Goal: Task Accomplishment & Management: Complete application form

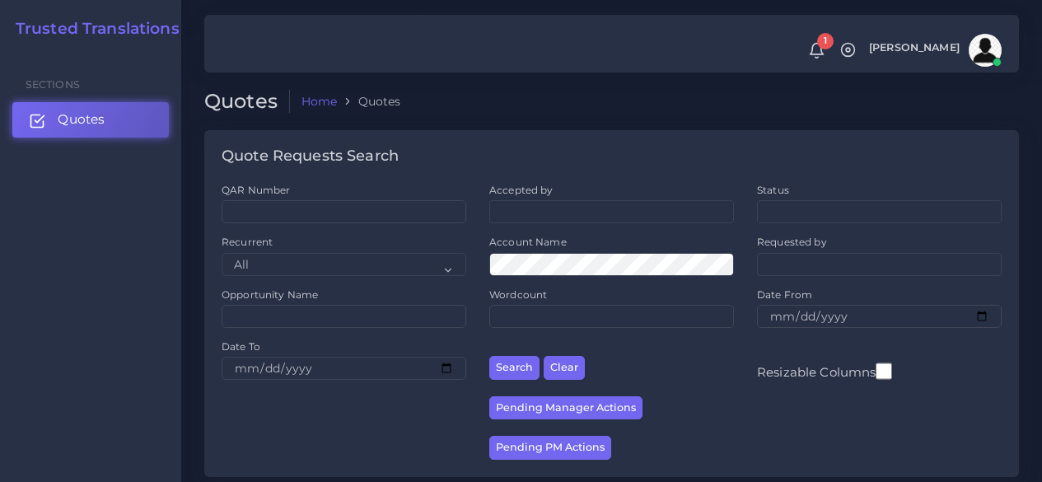
scroll to position [165, 0]
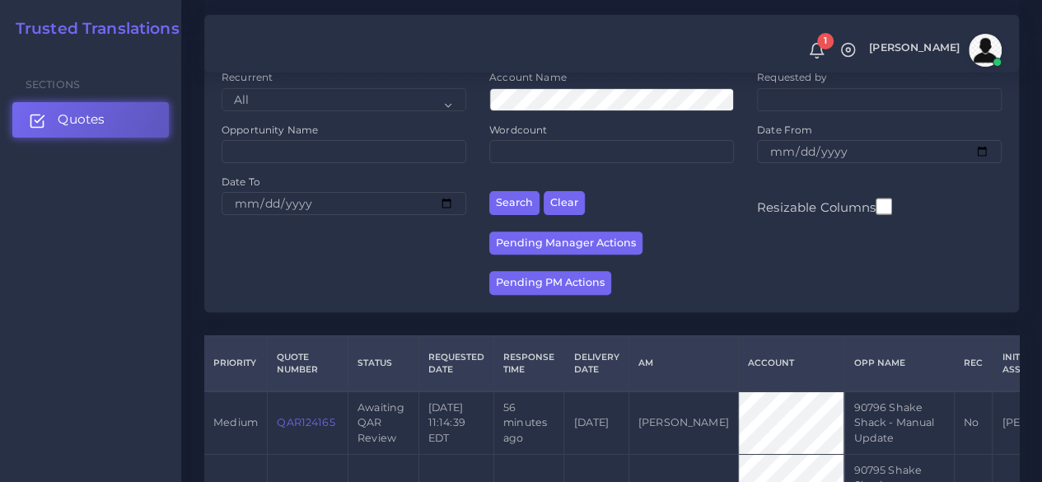
click at [124, 118] on link "Quotes" at bounding box center [90, 119] width 157 height 35
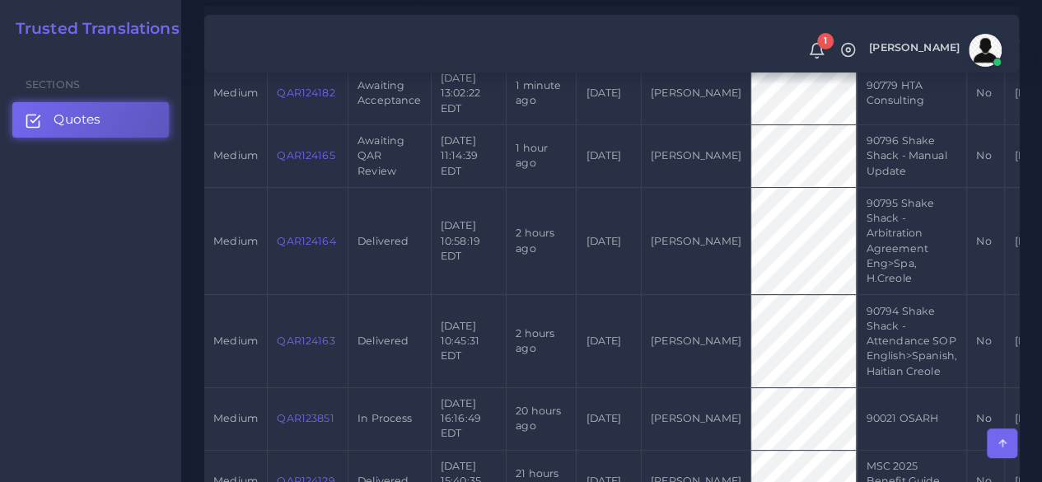
scroll to position [412, 0]
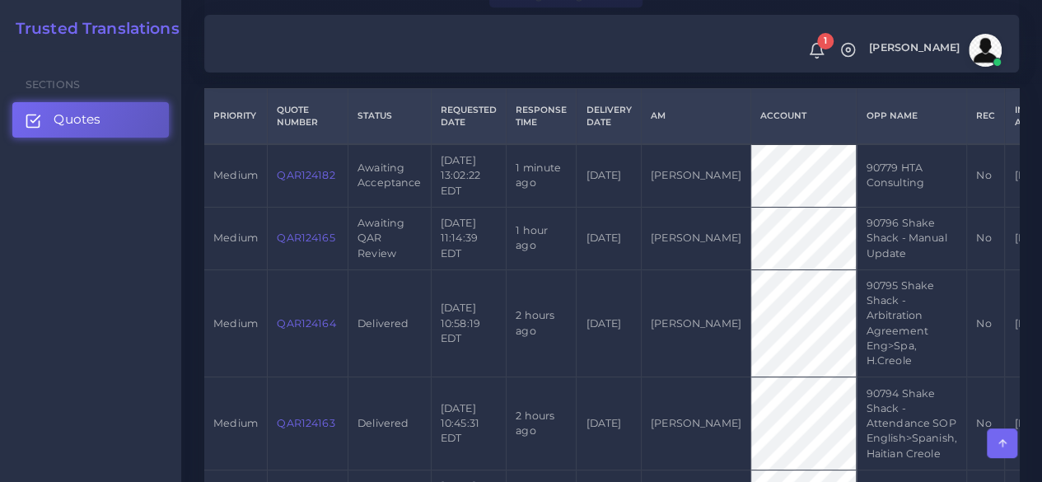
click at [317, 179] on link "QAR124182" at bounding box center [306, 175] width 58 height 12
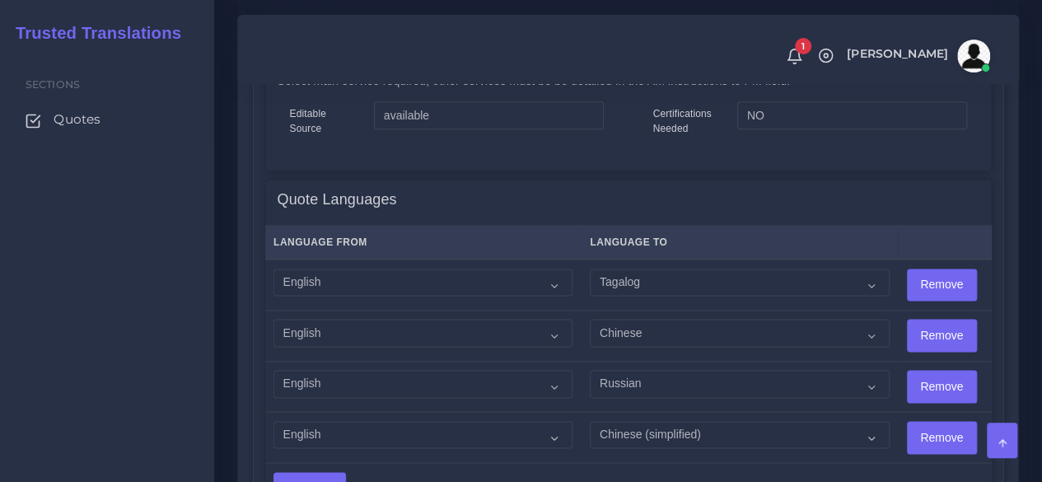
scroll to position [1071, 0]
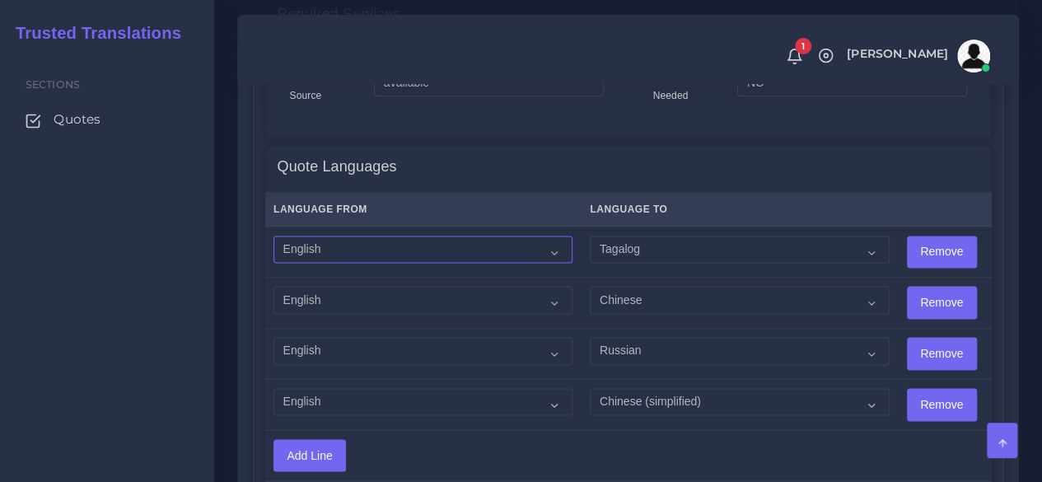
click at [386, 248] on select "Acoli Afar Afrikaans Akan Akateko Albanian American Sign Language (ASL) Amharic…" at bounding box center [423, 250] width 299 height 28
select select "14001"
click at [274, 236] on select "Acoli Afar Afrikaans Akan Akateko Albanian American Sign Language (ASL) Amharic…" at bounding box center [423, 250] width 299 height 28
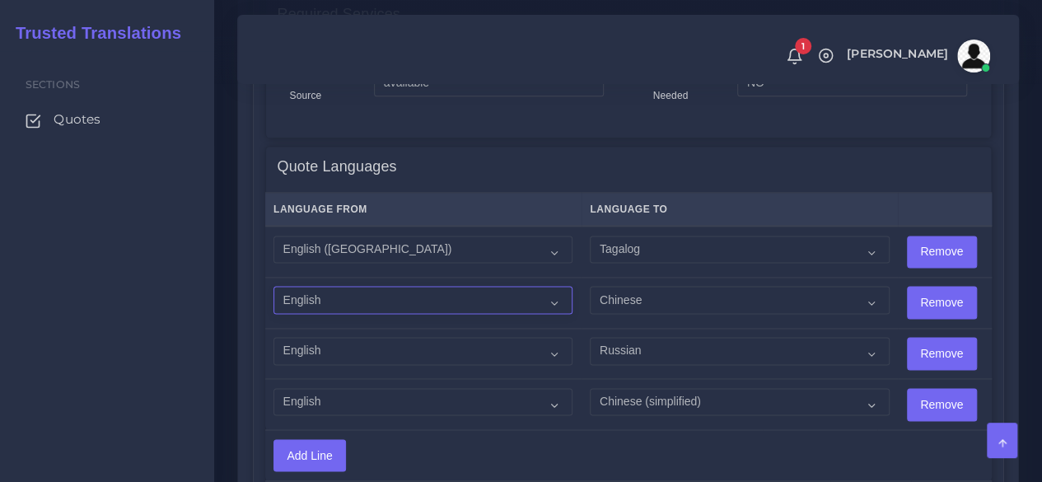
click at [326, 297] on select "Acoli Afar Afrikaans Akan Akateko Albanian American Sign Language (ASL) Amharic…" at bounding box center [423, 300] width 299 height 28
select select "14001"
click at [274, 286] on select "Acoli Afar Afrikaans Akan Akateko Albanian American Sign Language (ASL) Amharic…" at bounding box center [423, 300] width 299 height 28
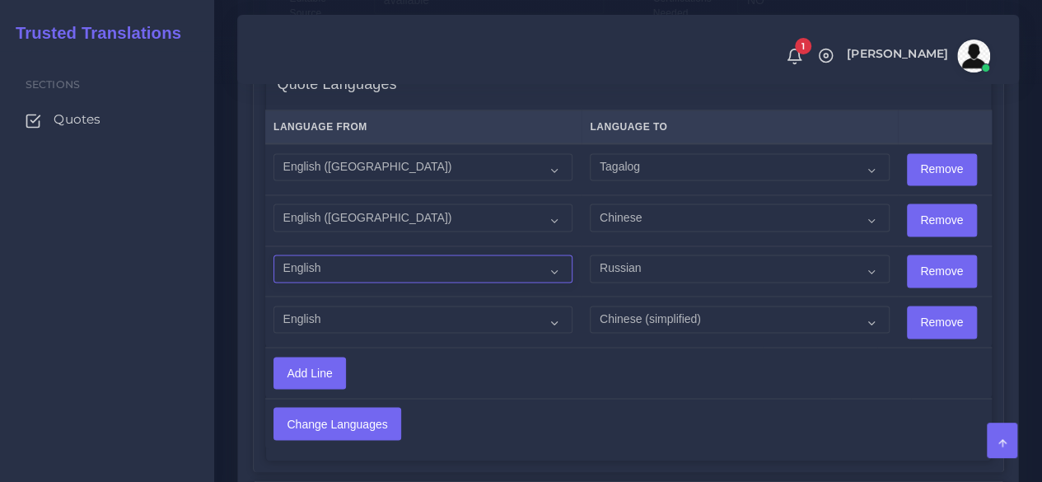
click at [364, 265] on select "Acoli Afar Afrikaans Akan Akateko Albanian American Sign Language (ASL) Amharic…" at bounding box center [423, 269] width 299 height 28
select select "14001"
click at [274, 255] on select "Acoli Afar Afrikaans Akan Akateko Albanian American Sign Language (ASL) Amharic…" at bounding box center [423, 269] width 299 height 28
click at [355, 314] on select "Acoli Afar Afrikaans Akan Akateko Albanian American Sign Language (ASL) Amharic…" at bounding box center [423, 320] width 299 height 28
select select "14001"
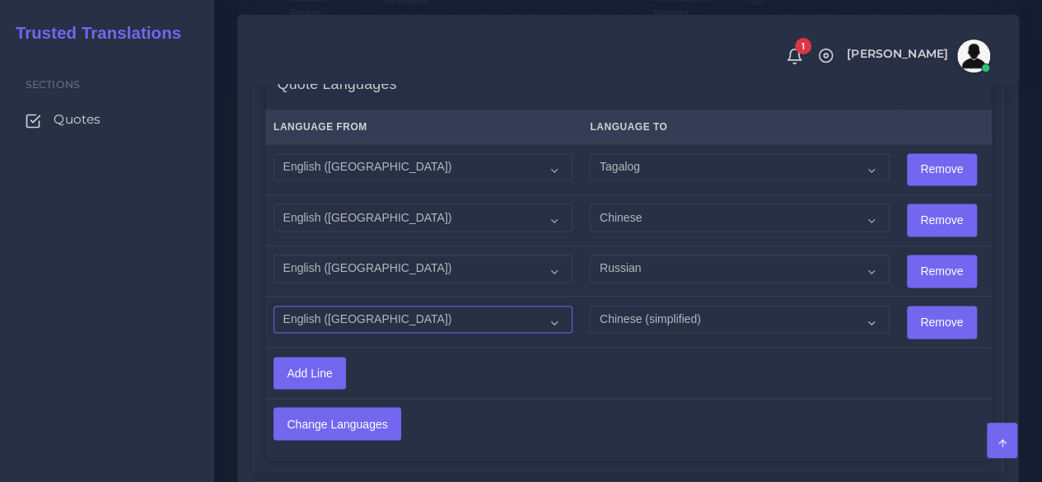
click at [274, 306] on select "Acoli Afar Afrikaans Akan Akateko Albanian American Sign Language (ASL) Amharic…" at bounding box center [423, 320] width 299 height 28
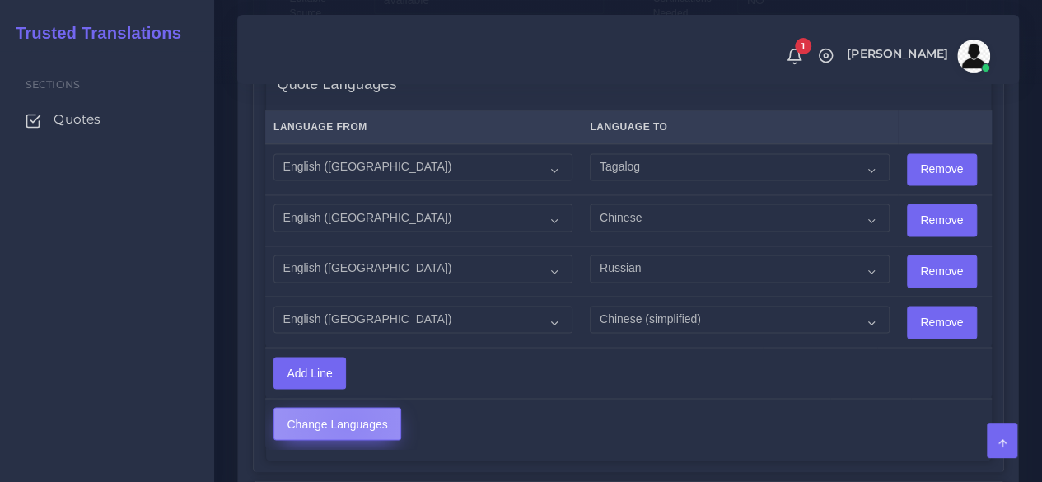
click at [347, 421] on input "Change Languages" at bounding box center [337, 423] width 126 height 31
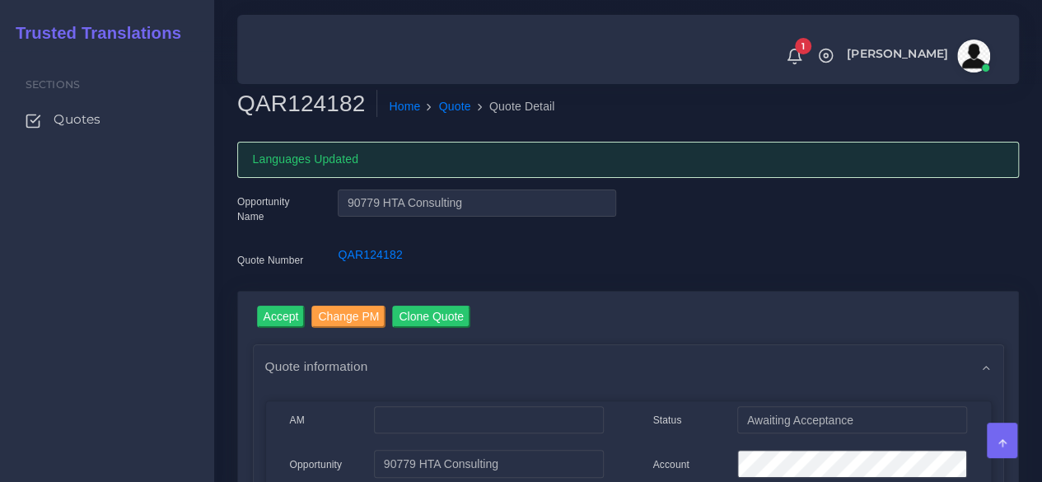
click at [209, 345] on div "Sections Quotes" at bounding box center [107, 266] width 214 height 431
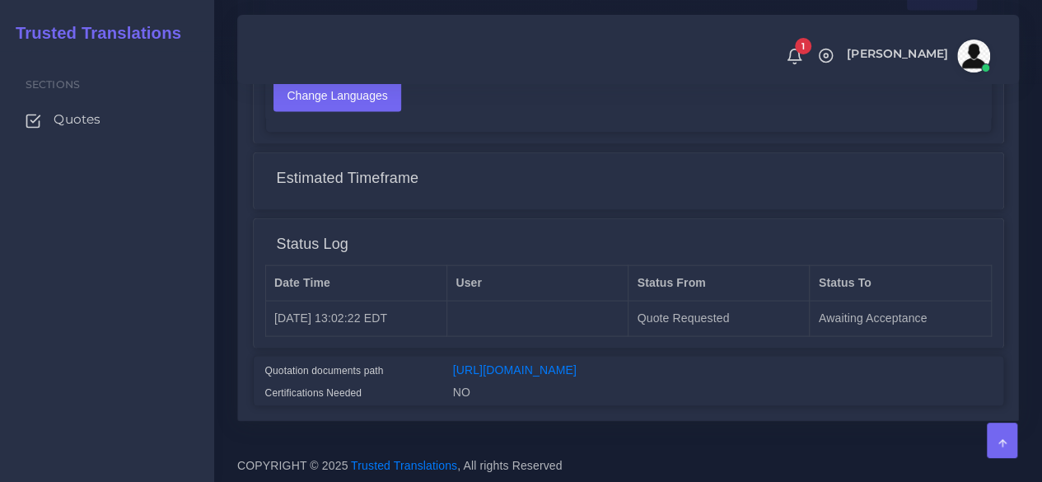
scroll to position [1554, 0]
click at [484, 362] on link "[URL][DOMAIN_NAME]" at bounding box center [515, 368] width 124 height 13
click at [145, 358] on div "Sections Quotes" at bounding box center [107, 266] width 214 height 431
click at [150, 330] on div "Sections Quotes" at bounding box center [107, 266] width 214 height 431
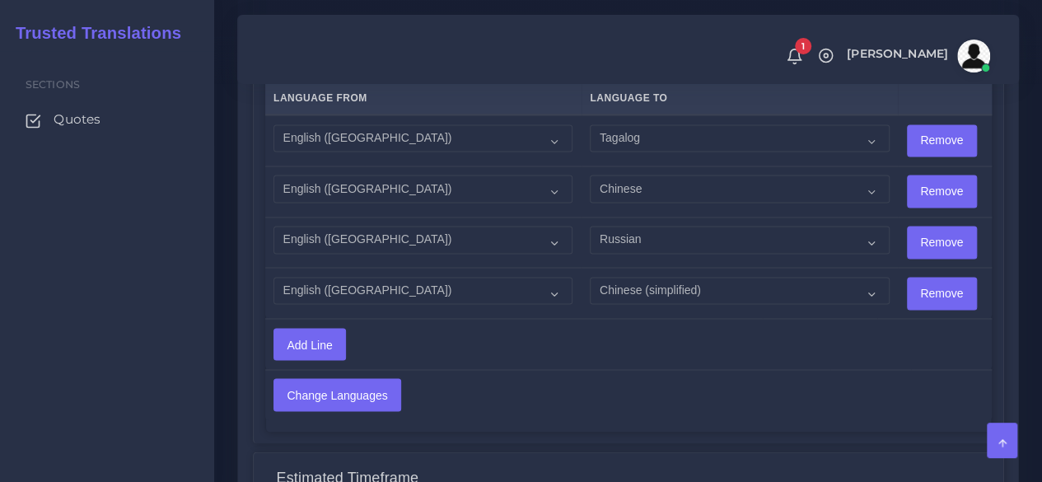
scroll to position [1142, 0]
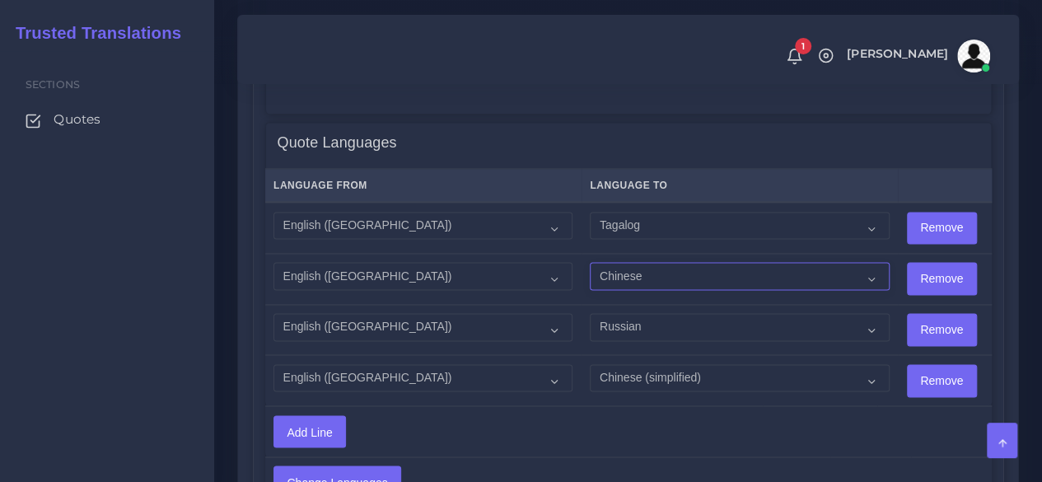
click at [633, 275] on select "Acoli Afar Afrikaans Akan Akateko Albanian American Sign Language (ASL) Amharic…" at bounding box center [739, 276] width 299 height 28
select select "24003"
click at [590, 262] on select "Acoli Afar Afrikaans Akan Akateko Albanian American Sign Language (ASL) Amharic…" at bounding box center [739, 276] width 299 height 28
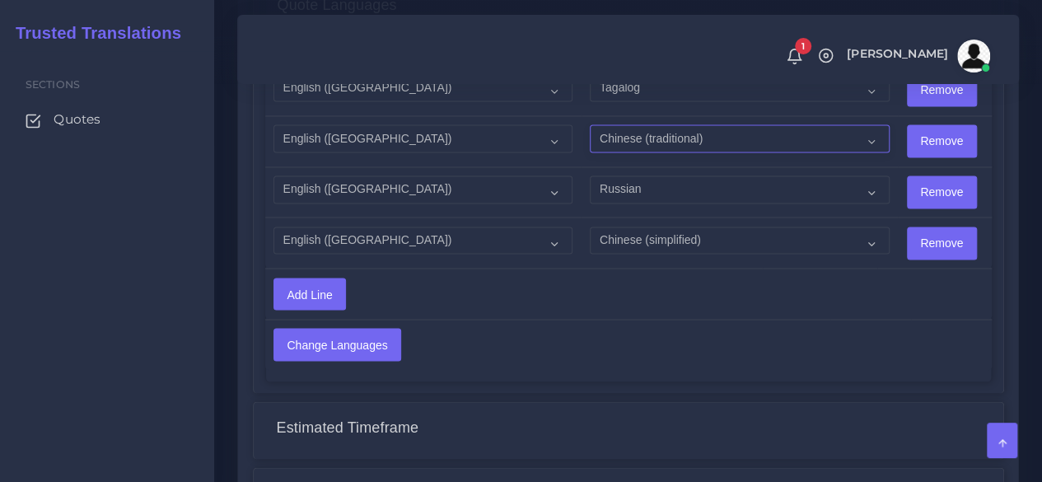
scroll to position [1307, 0]
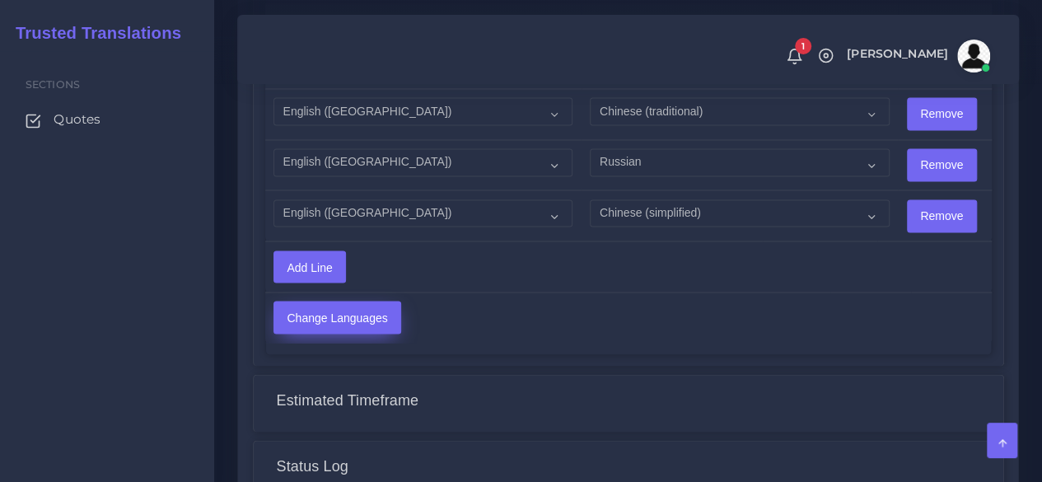
click at [364, 323] on input "Change Languages" at bounding box center [337, 317] width 126 height 31
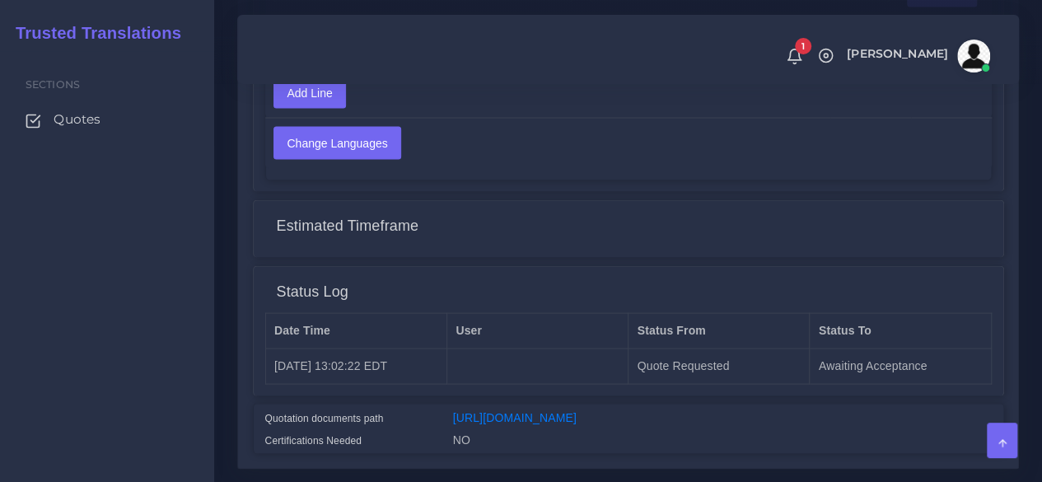
scroll to position [1483, 0]
click at [550, 414] on link "https://workdrive.zoho.com/fgoh3e43b1a1fe2124b65bedd7c3c51a0e040/teams/fgoh3e43…" at bounding box center [515, 415] width 124 height 13
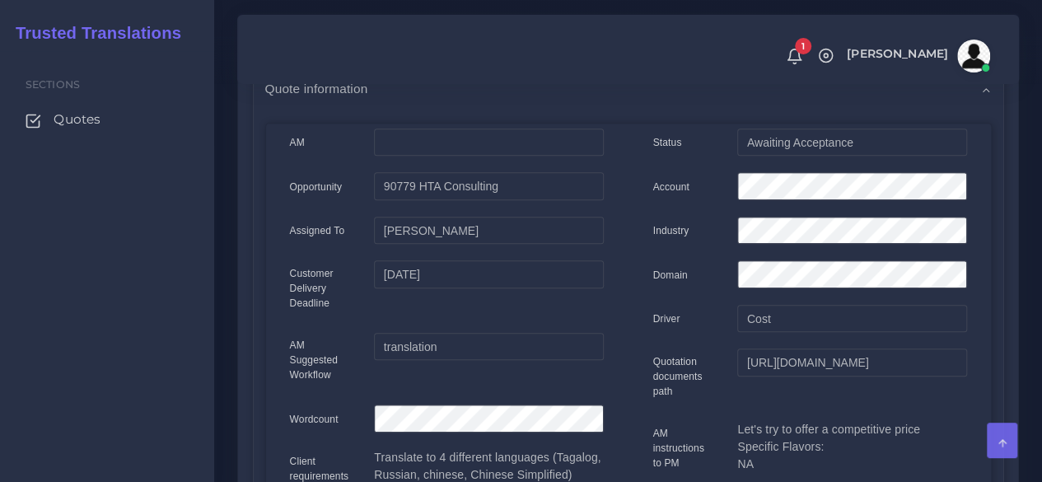
scroll to position [82, 0]
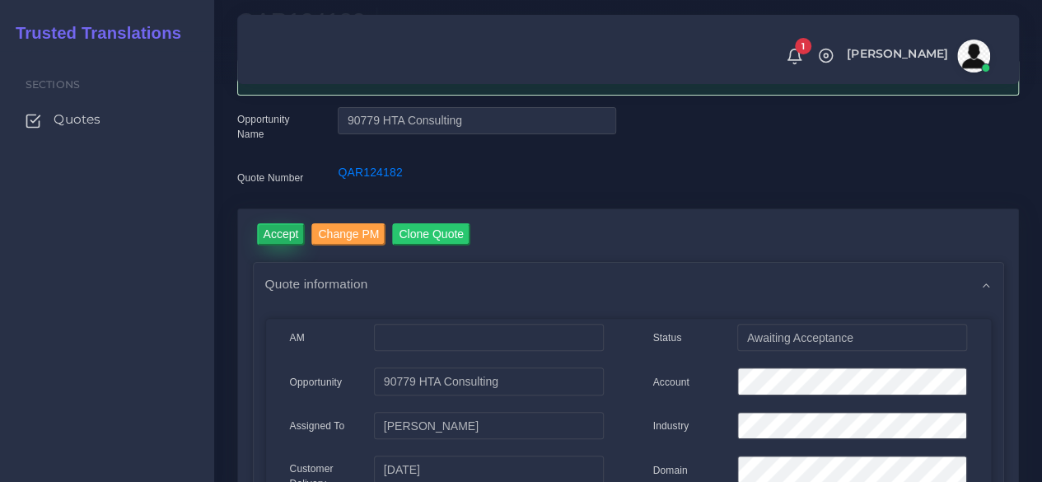
click at [269, 231] on input "Accept" at bounding box center [281, 234] width 49 height 22
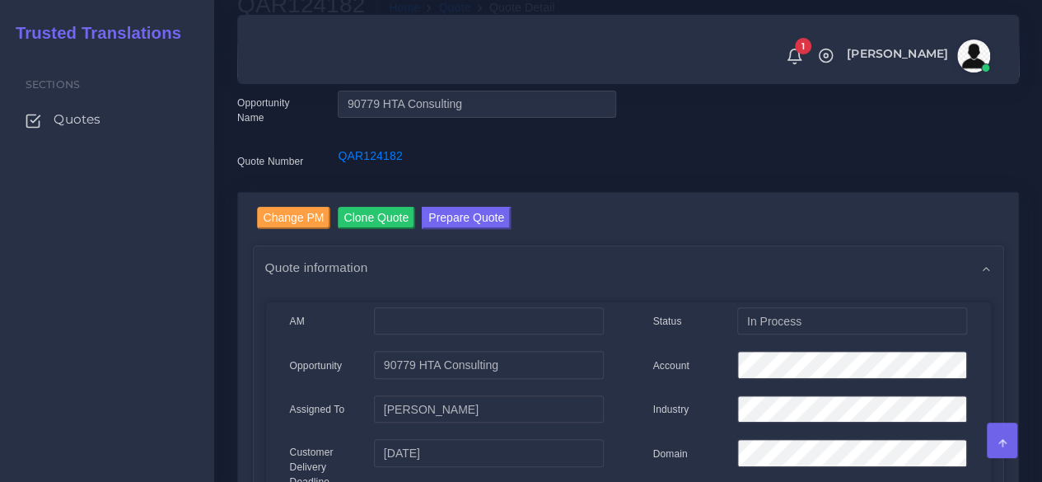
scroll to position [82, 0]
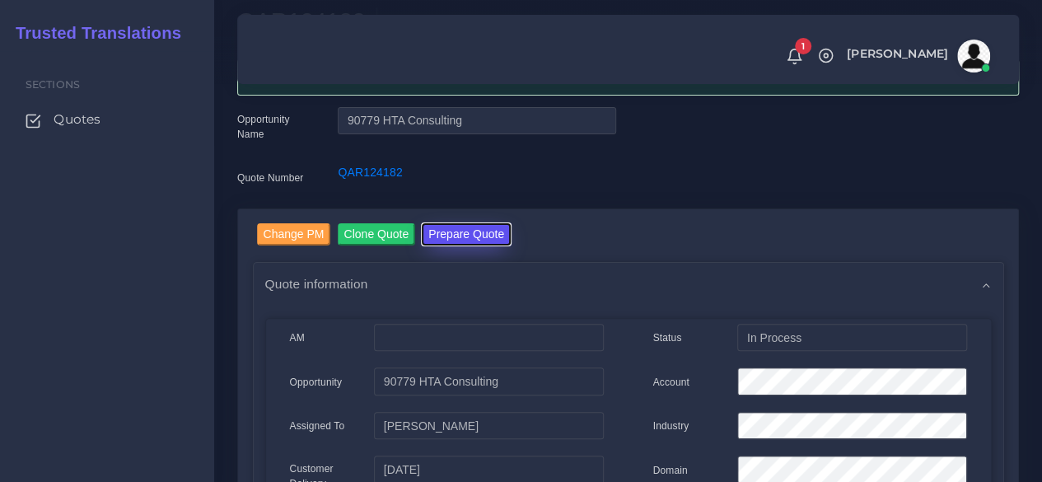
click at [471, 237] on button "Prepare Quote" at bounding box center [466, 234] width 89 height 22
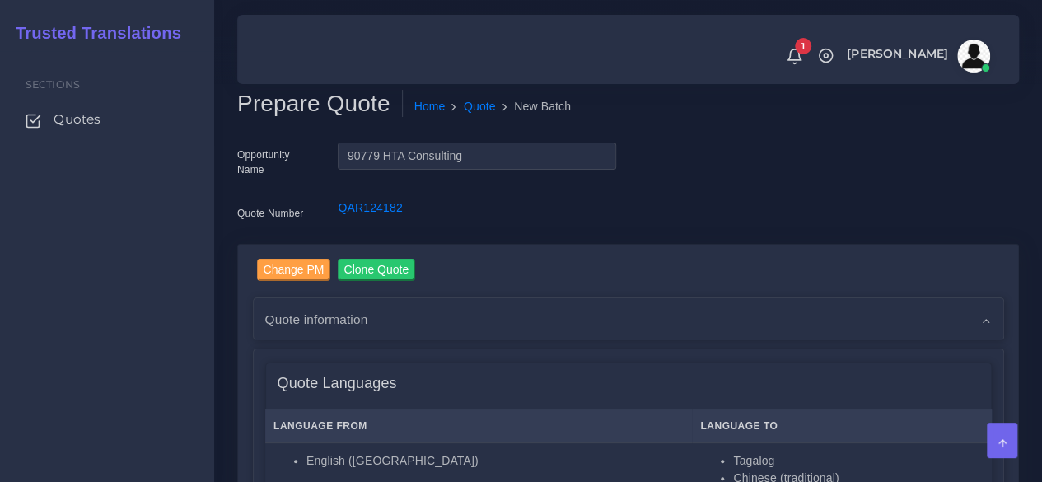
scroll to position [330, 0]
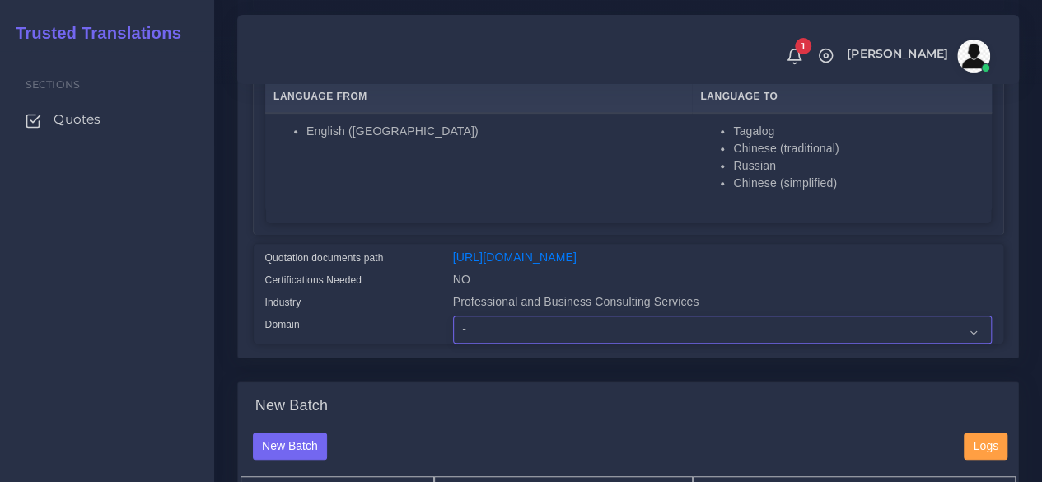
click at [524, 344] on select "- Advertising and Media Agriculture, Forestry and Fishing Architecture, Buildin…" at bounding box center [722, 330] width 539 height 28
select select "Professional and Business Consulting Services"
click at [453, 344] on select "- Advertising and Media Agriculture, Forestry and Fishing Architecture, Buildin…" at bounding box center [722, 330] width 539 height 28
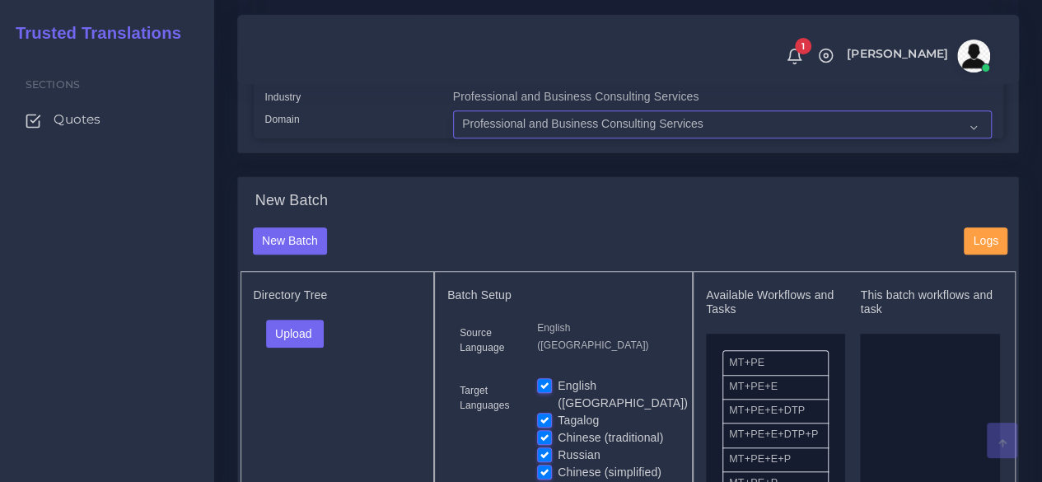
scroll to position [741, 0]
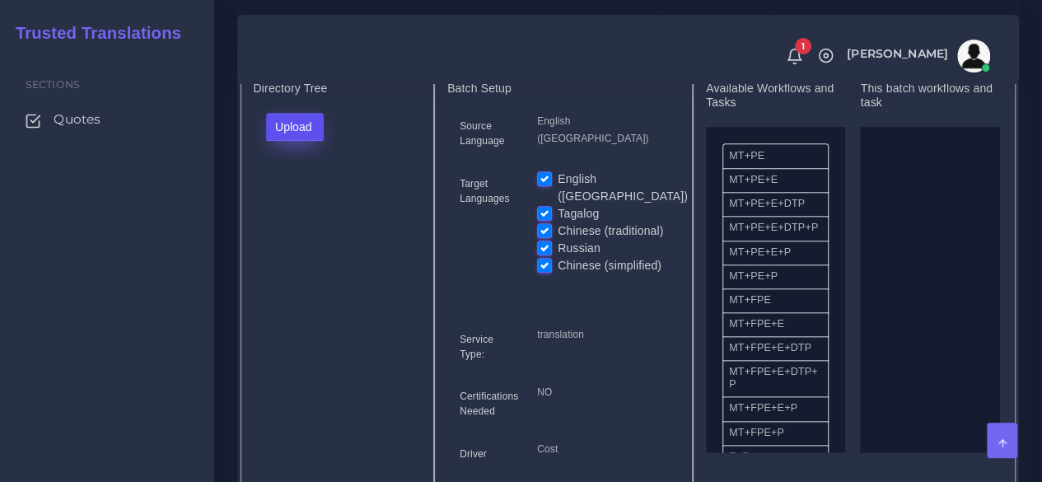
click at [290, 141] on button "Upload" at bounding box center [295, 127] width 58 height 28
click at [298, 199] on label "Files" at bounding box center [324, 189] width 114 height 21
click at [558, 203] on label "English ([GEOGRAPHIC_DATA])" at bounding box center [623, 188] width 130 height 35
click at [543, 185] on input "English ([GEOGRAPHIC_DATA])" at bounding box center [544, 178] width 15 height 15
checkbox input "false"
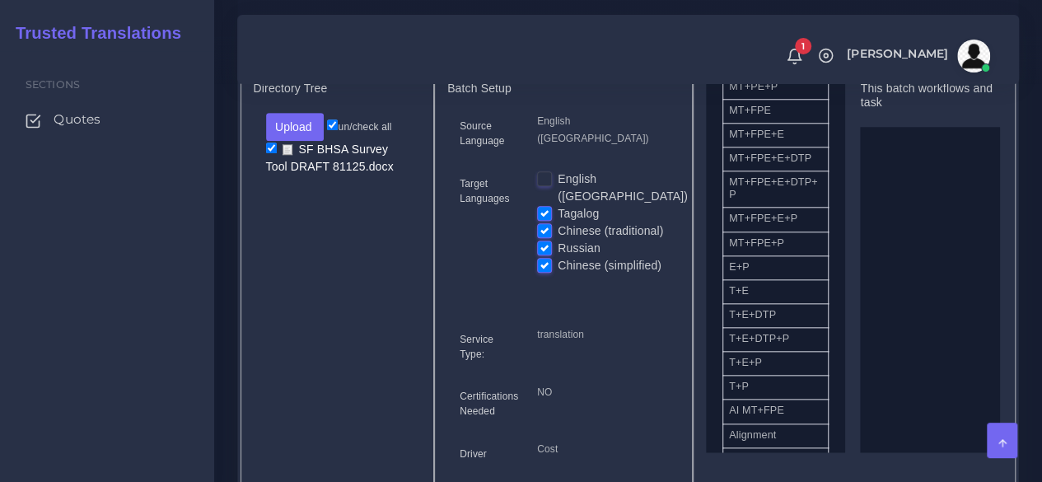
scroll to position [165, 0]
drag, startPoint x: 777, startPoint y: 175, endPoint x: 858, endPoint y: 227, distance: 95.5
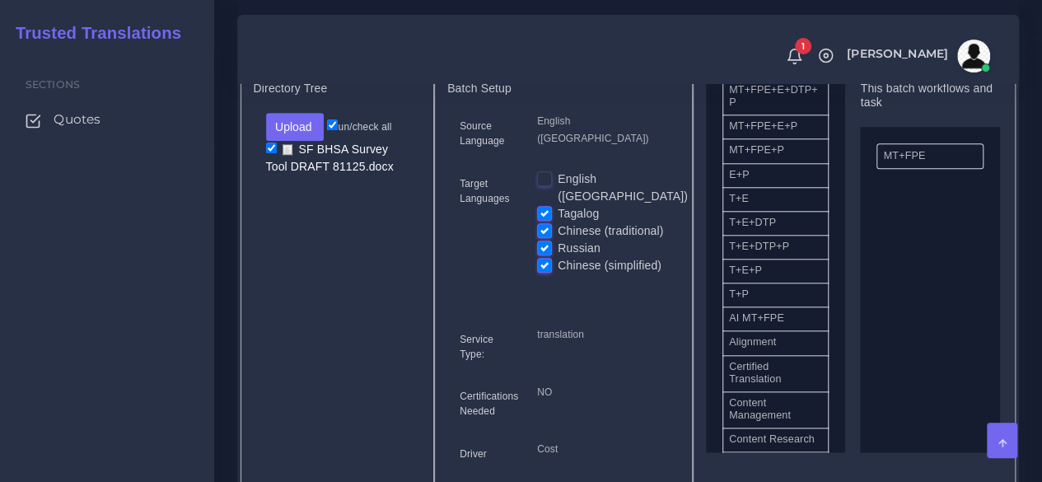
scroll to position [494, 0]
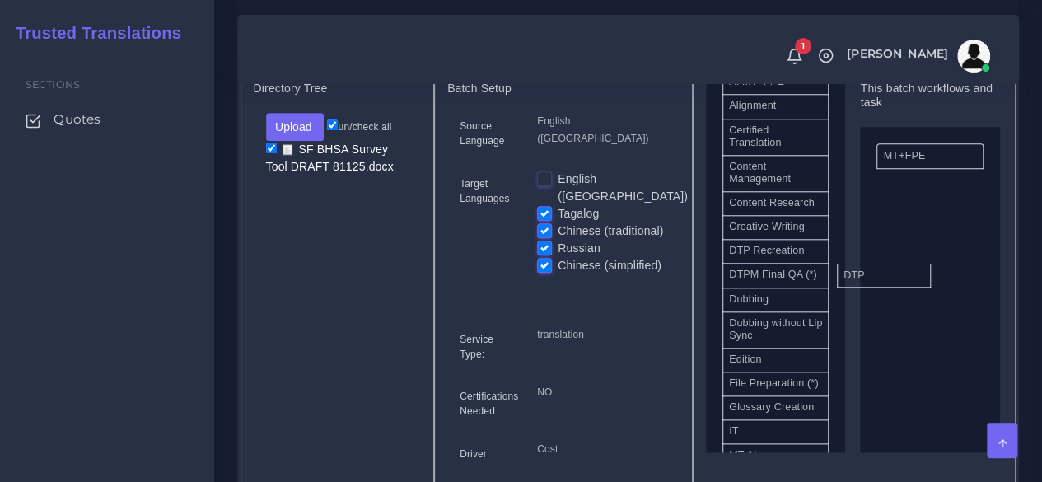
drag, startPoint x: 811, startPoint y: 294, endPoint x: 900, endPoint y: 300, distance: 89.2
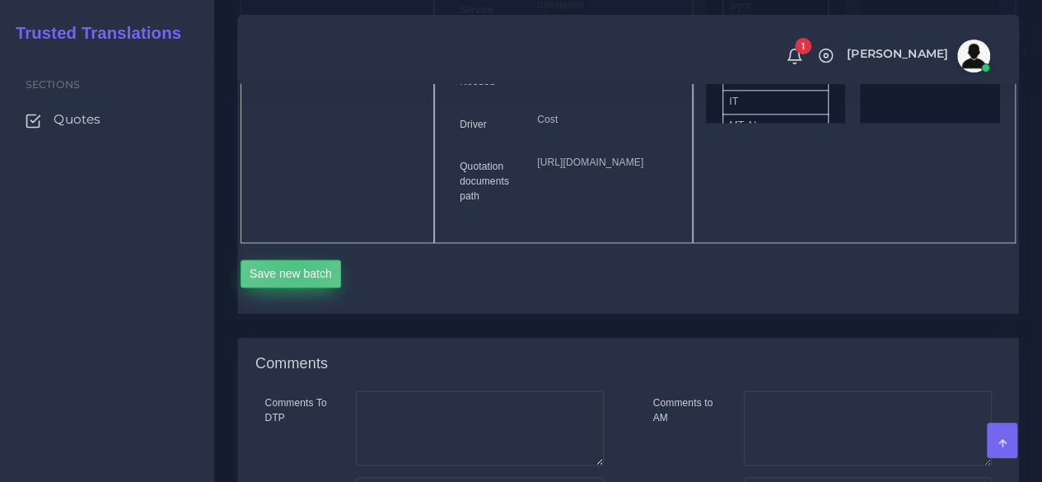
click at [297, 288] on button "Save new batch" at bounding box center [291, 273] width 101 height 28
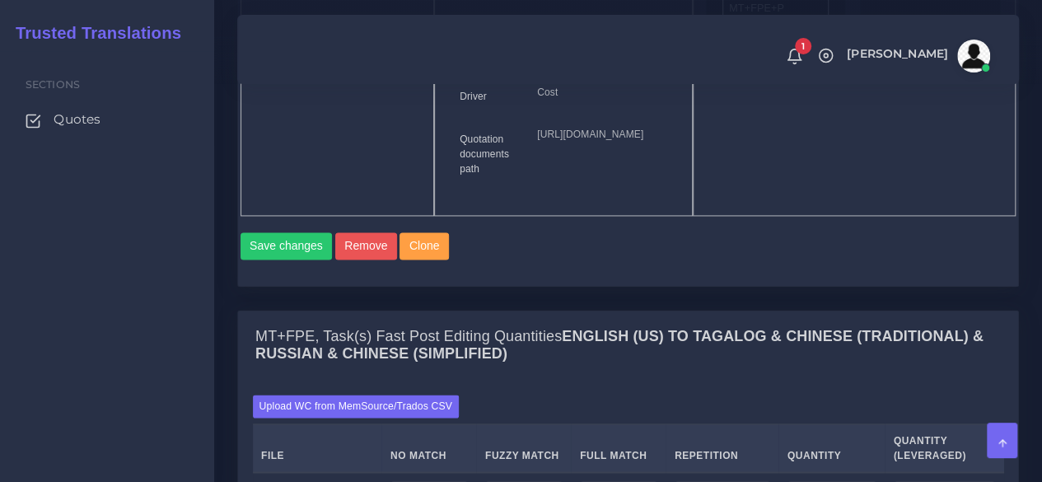
scroll to position [1483, 0]
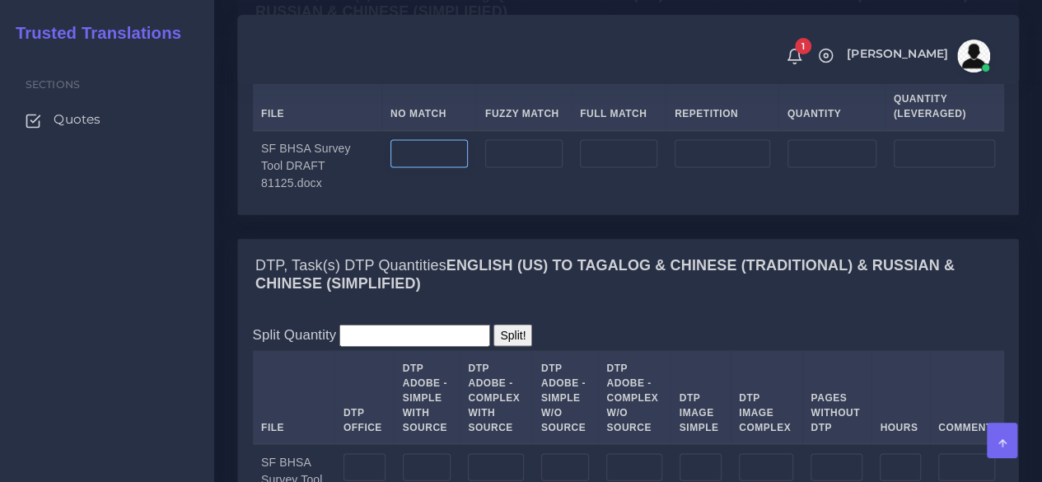
click at [455, 167] on input "number" at bounding box center [428, 153] width 77 height 28
type input "1164"
click at [643, 167] on input "number" at bounding box center [618, 153] width 77 height 28
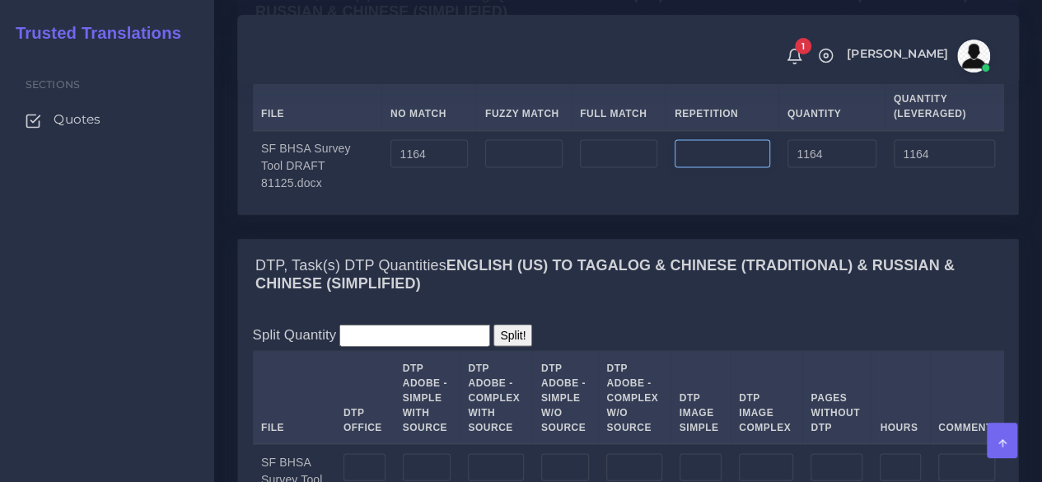
type input "0"
click at [703, 167] on input "number" at bounding box center [723, 153] width 96 height 28
type input "57"
type input "1221"
type input "1178"
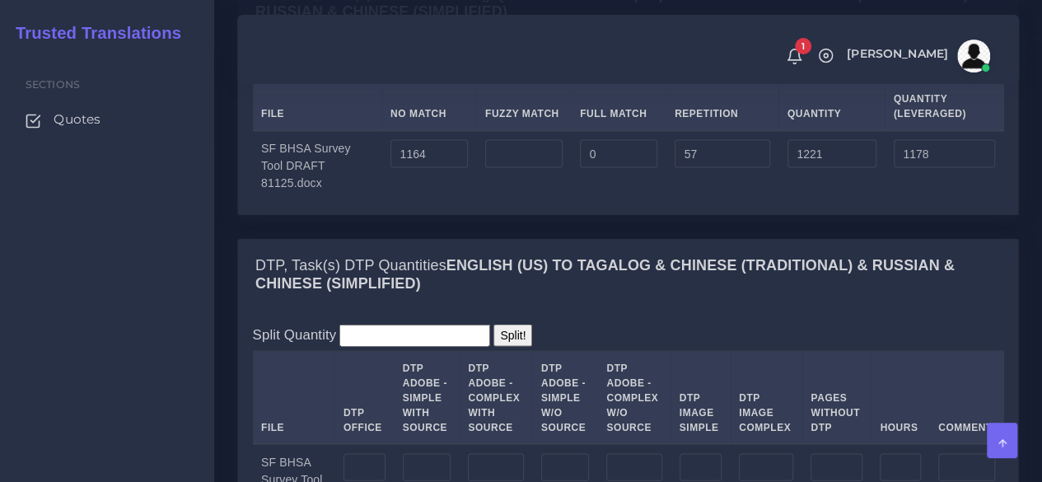
click at [180, 274] on div "Sections Quotes" at bounding box center [107, 266] width 214 height 431
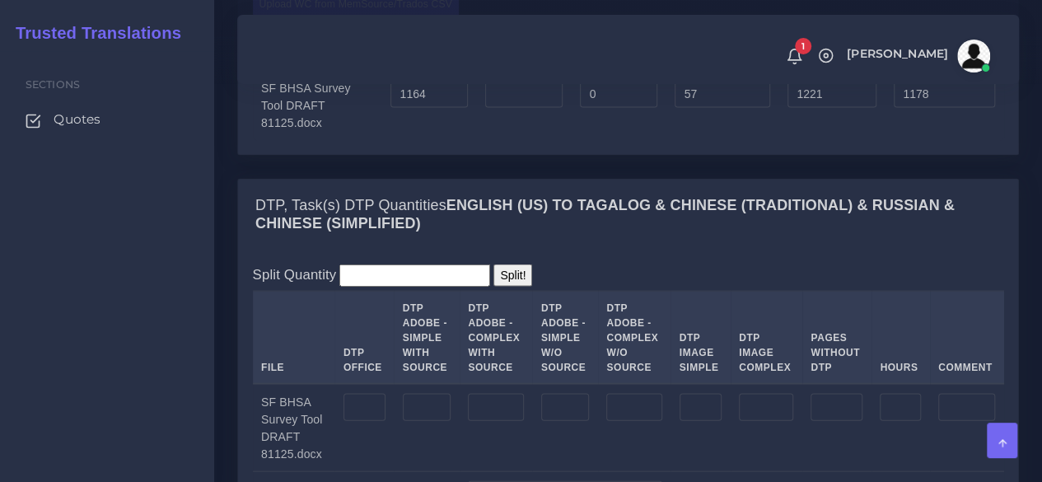
scroll to position [1648, 0]
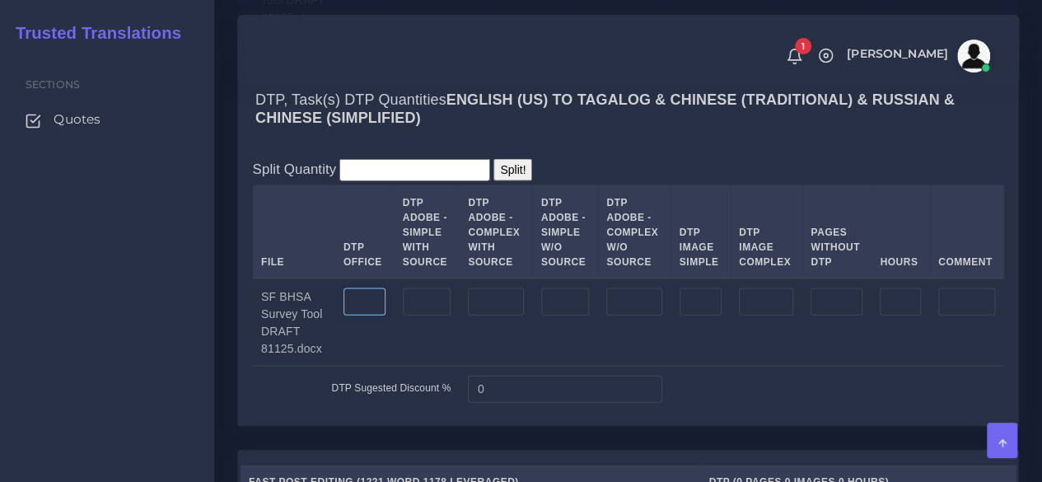
click at [364, 316] on input "number" at bounding box center [365, 302] width 42 height 28
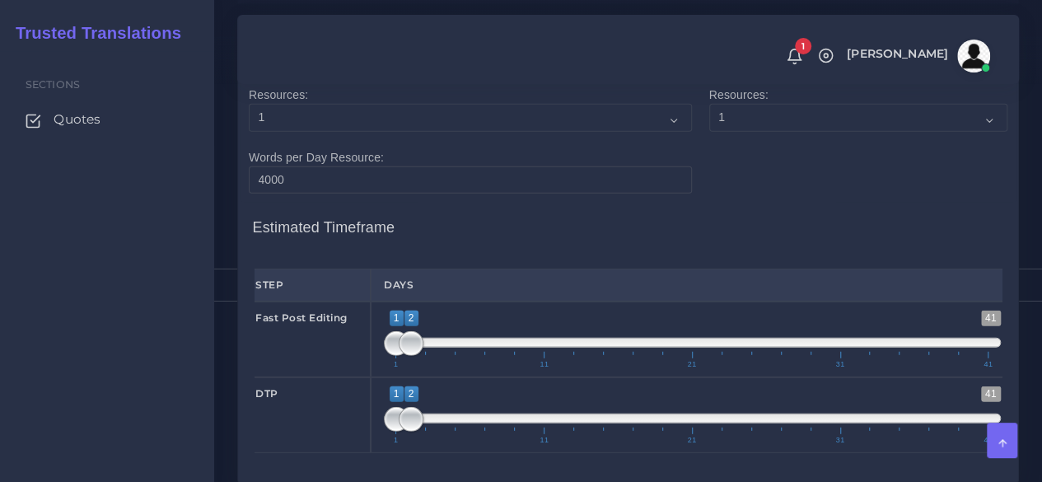
scroll to position [2142, 0]
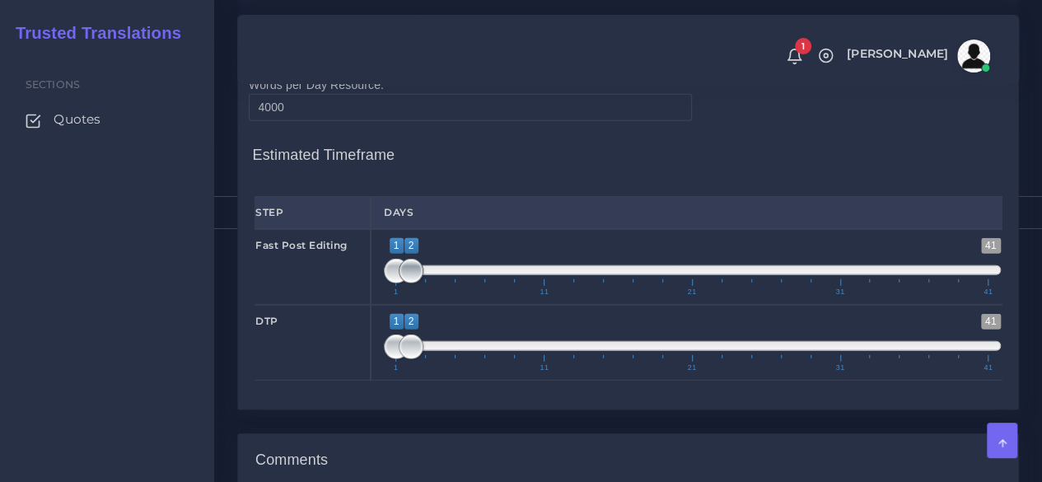
type input "12"
type input "1;1"
drag, startPoint x: 416, startPoint y: 351, endPoint x: 373, endPoint y: 357, distance: 43.2
click at [377, 305] on div "1 41 1 1 1 — 1 1 11 21 31 41 1;1" at bounding box center [692, 267] width 643 height 76
type input "2;2"
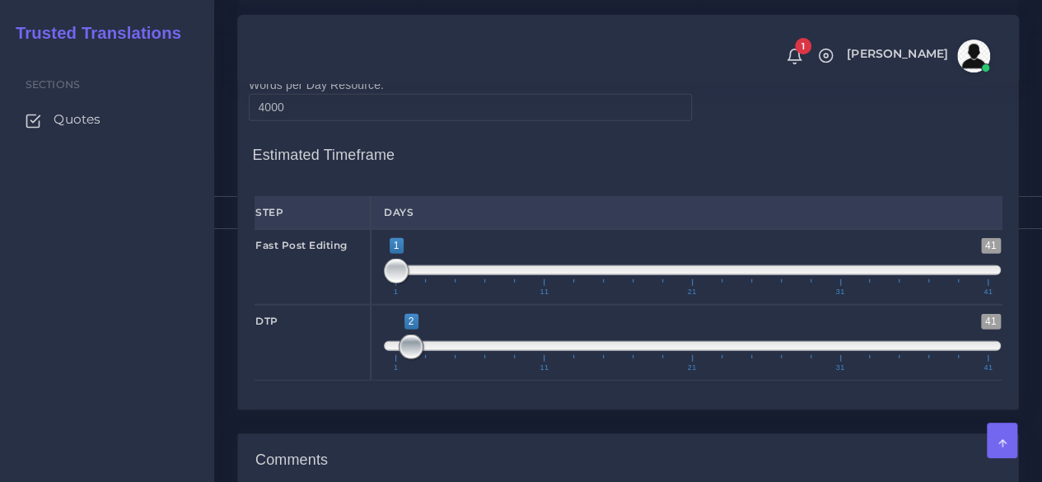
drag, startPoint x: 392, startPoint y: 423, endPoint x: 409, endPoint y: 422, distance: 16.5
click at [409, 359] on span at bounding box center [411, 346] width 25 height 25
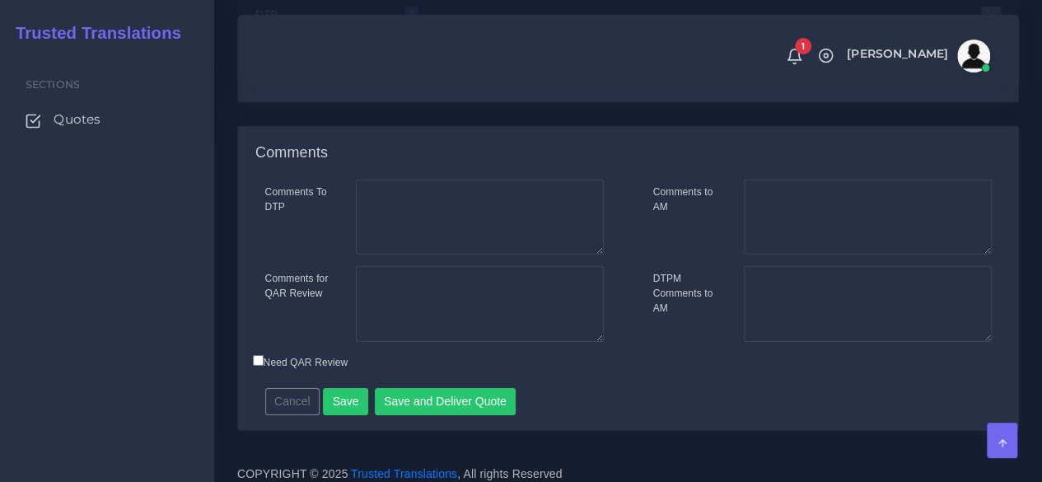
scroll to position [2471, 0]
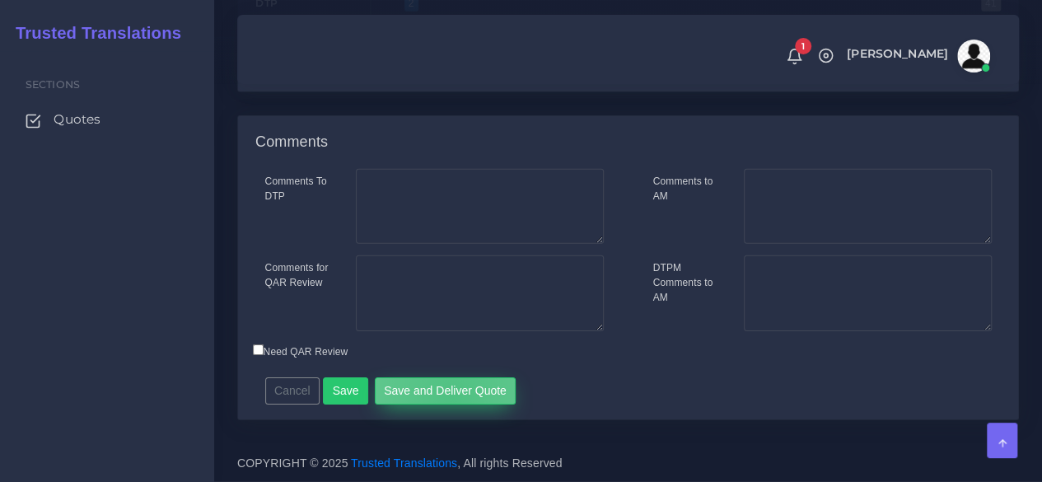
click at [446, 405] on button "Save and Deliver Quote" at bounding box center [446, 391] width 142 height 28
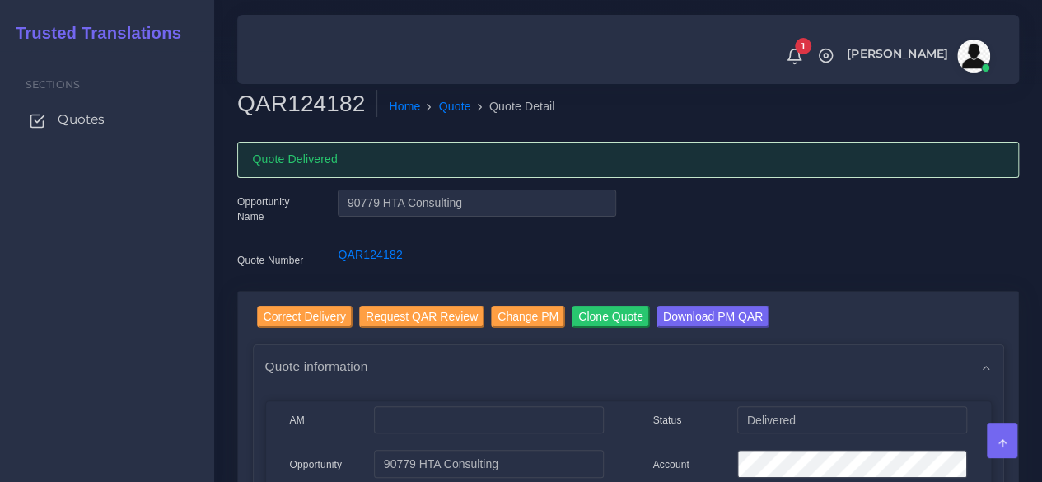
click at [82, 116] on span "Quotes" at bounding box center [81, 119] width 47 height 18
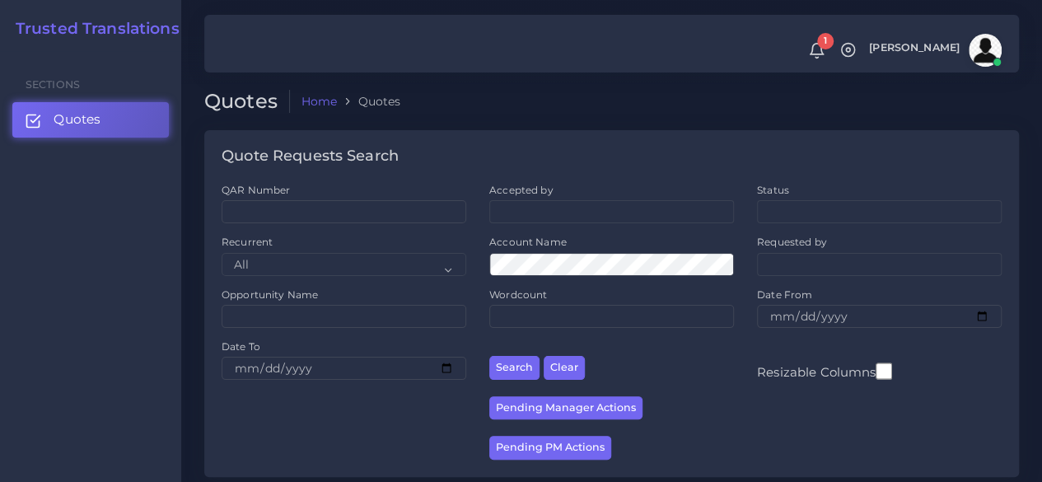
click at [347, 278] on div "Recurrent All No Yes" at bounding box center [344, 261] width 268 height 52
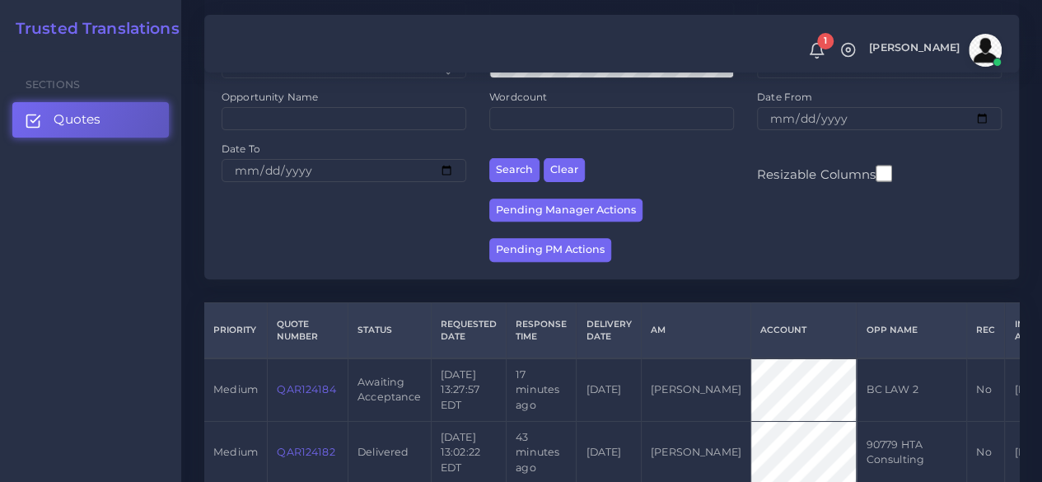
scroll to position [412, 0]
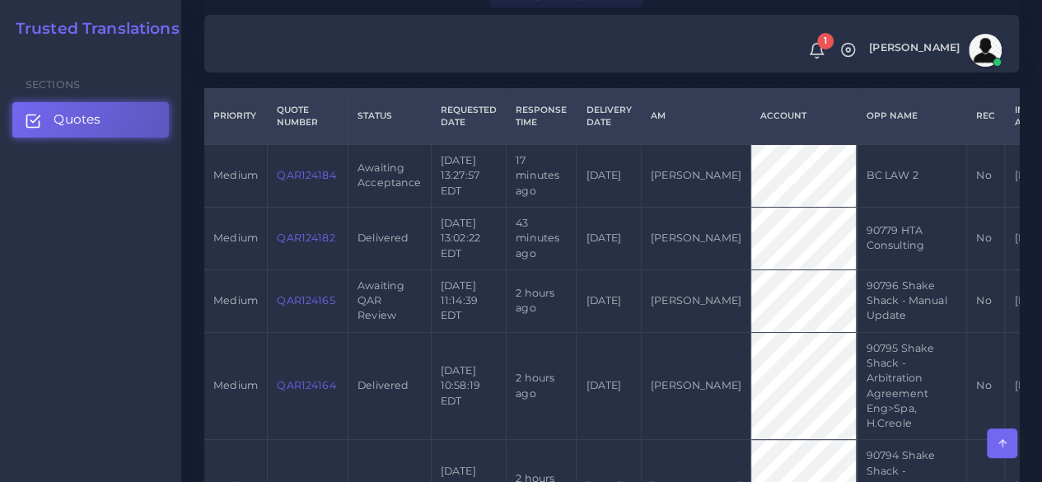
click at [295, 179] on link "QAR124184" at bounding box center [306, 175] width 58 height 12
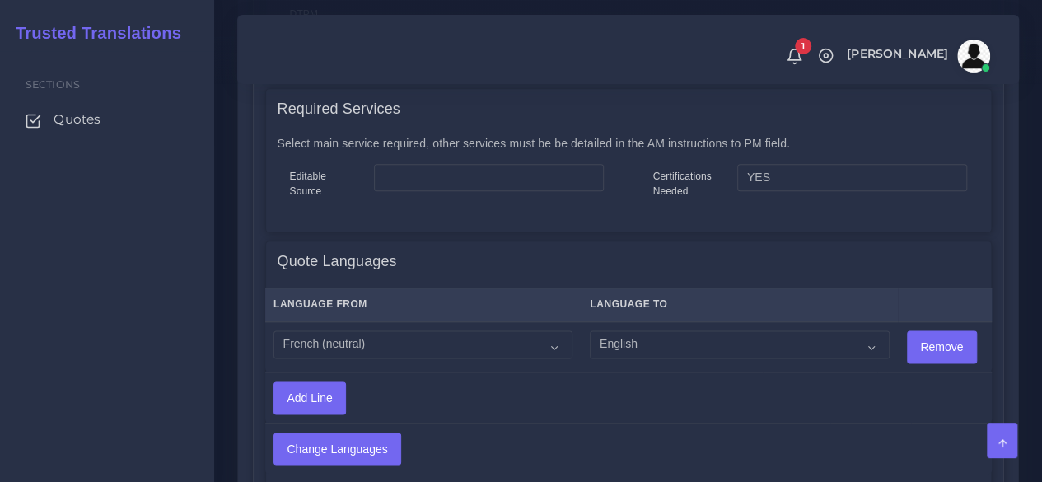
scroll to position [989, 0]
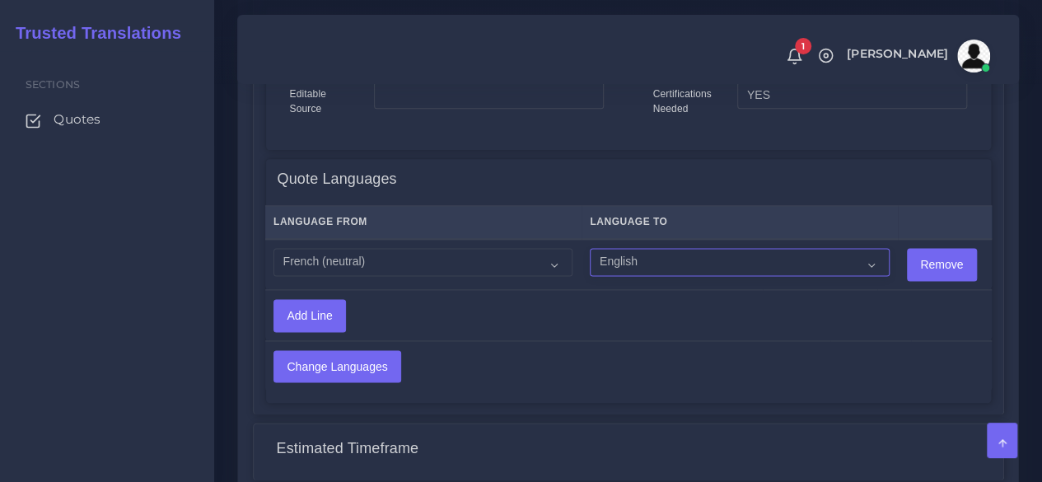
click at [605, 263] on select "Acoli Afar Afrikaans Akan Akateko Albanian American Sign Language (ASL) Amharic…" at bounding box center [739, 262] width 299 height 28
select select "14001"
click at [590, 249] on select "Acoli Afar Afrikaans Akan Akateko Albanian American Sign Language (ASL) Amharic…" at bounding box center [739, 262] width 299 height 28
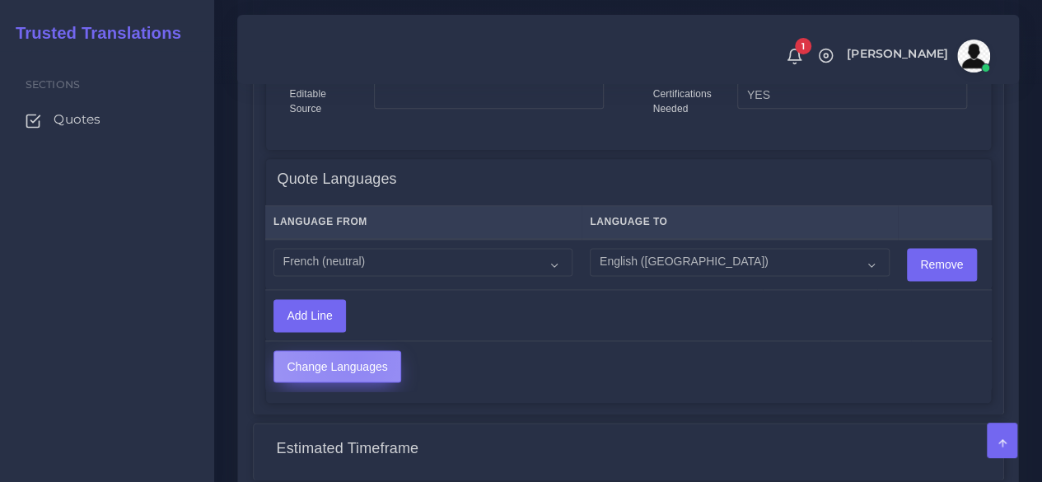
click at [354, 357] on input "Change Languages" at bounding box center [337, 366] width 126 height 31
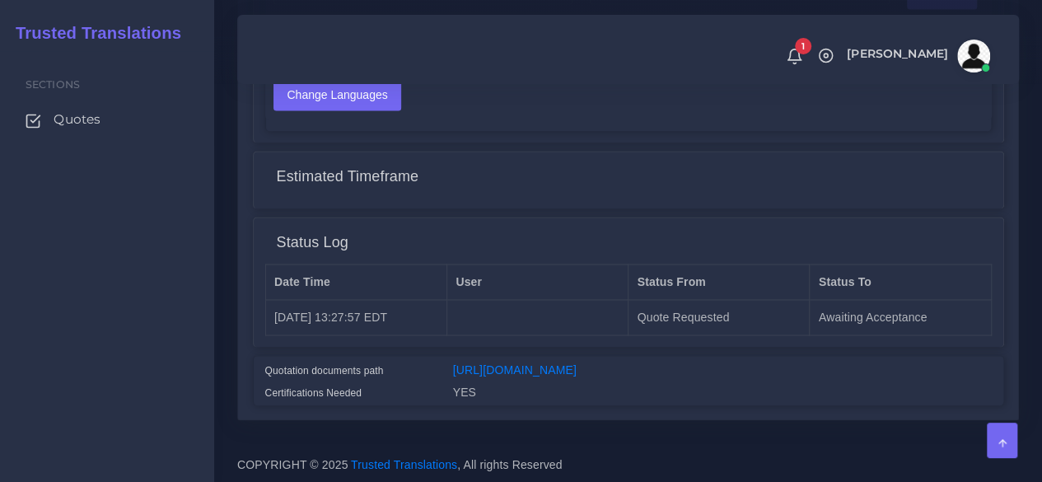
scroll to position [1333, 0]
click at [502, 362] on link "[URL][DOMAIN_NAME]" at bounding box center [515, 368] width 124 height 13
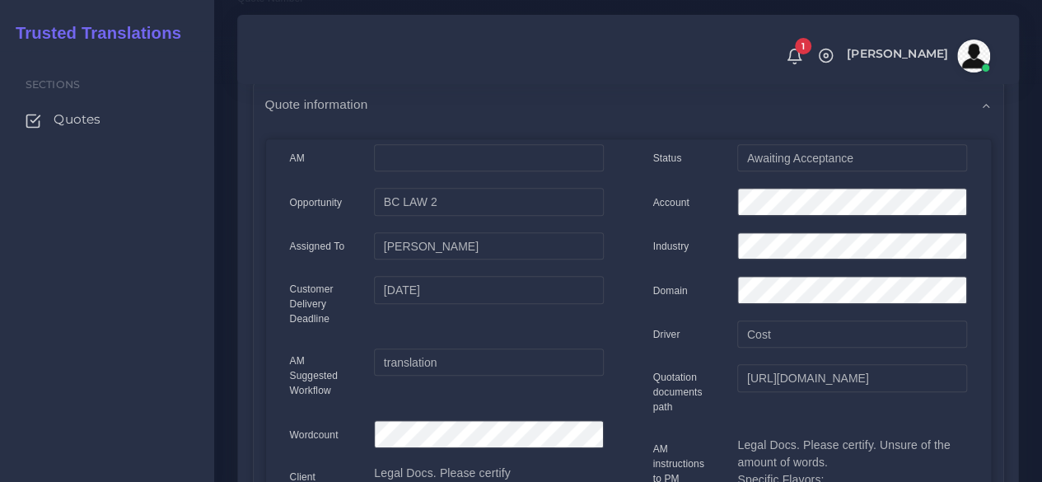
scroll to position [0, 0]
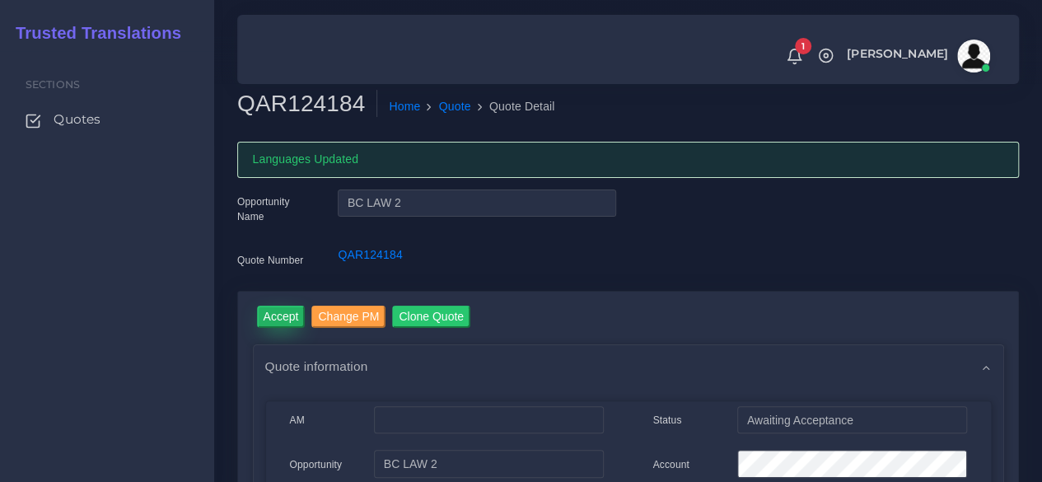
click at [283, 319] on input "Accept" at bounding box center [281, 317] width 49 height 22
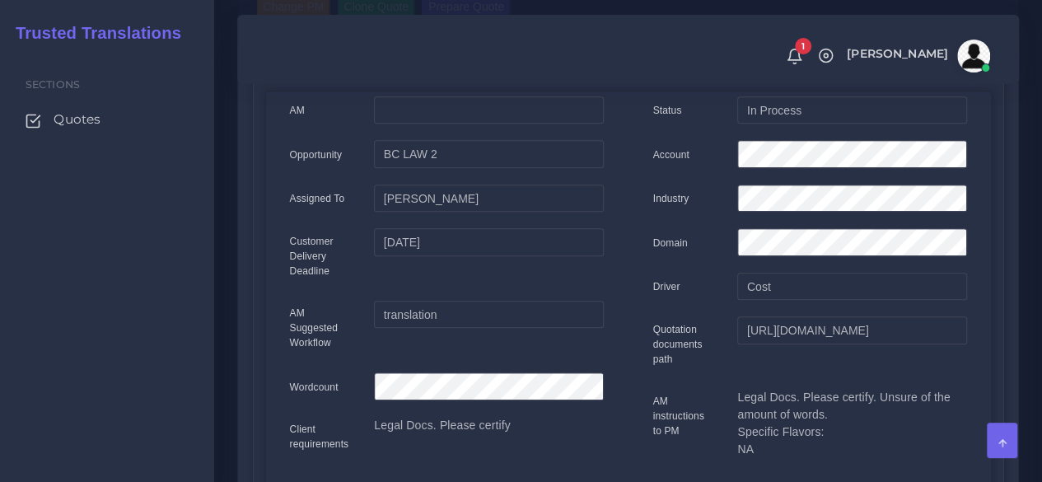
scroll to position [165, 0]
